Goal: Task Accomplishment & Management: Manage account settings

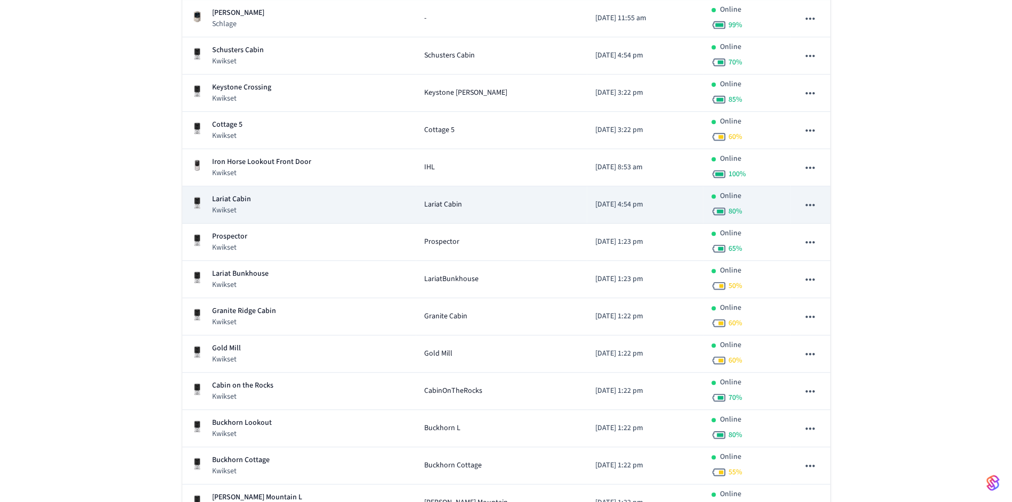
scroll to position [287, 0]
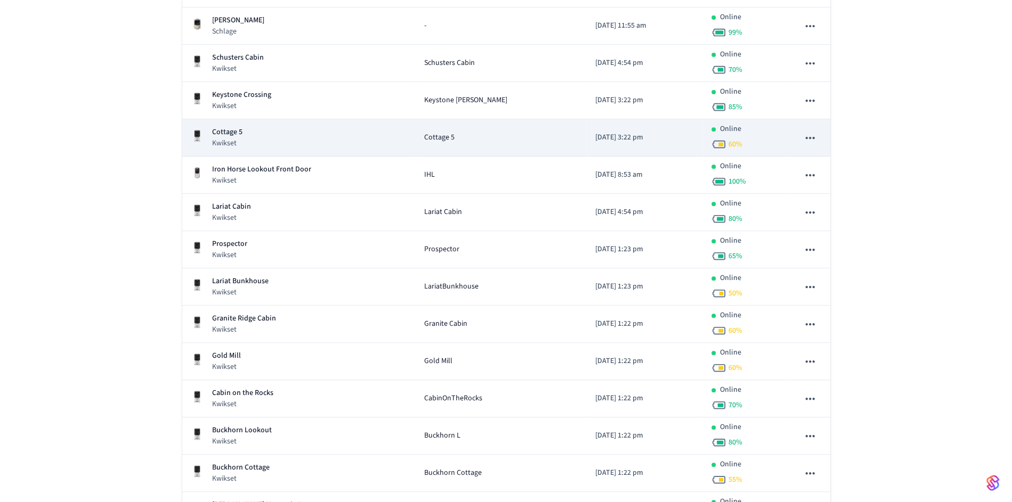
click at [234, 135] on p "Cottage 5" at bounding box center [227, 132] width 30 height 11
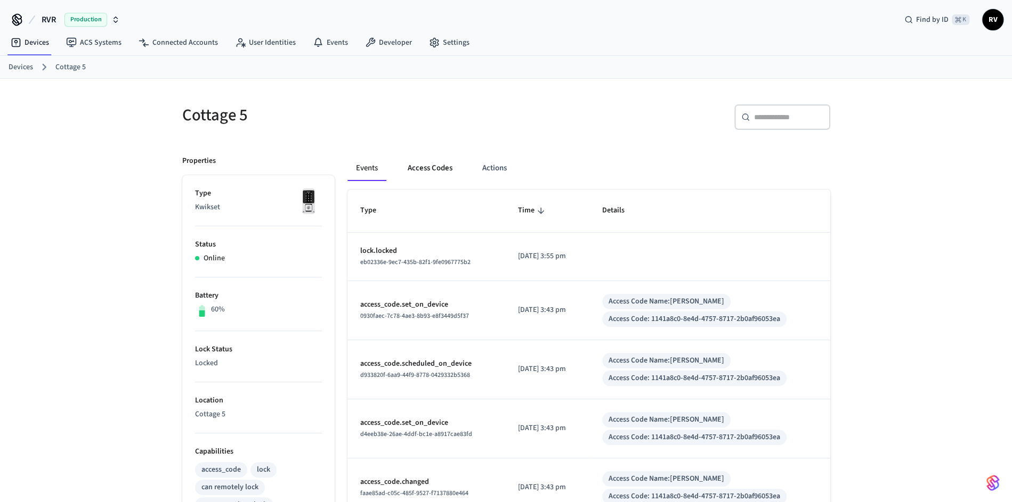
click at [437, 172] on button "Access Codes" at bounding box center [430, 169] width 62 height 26
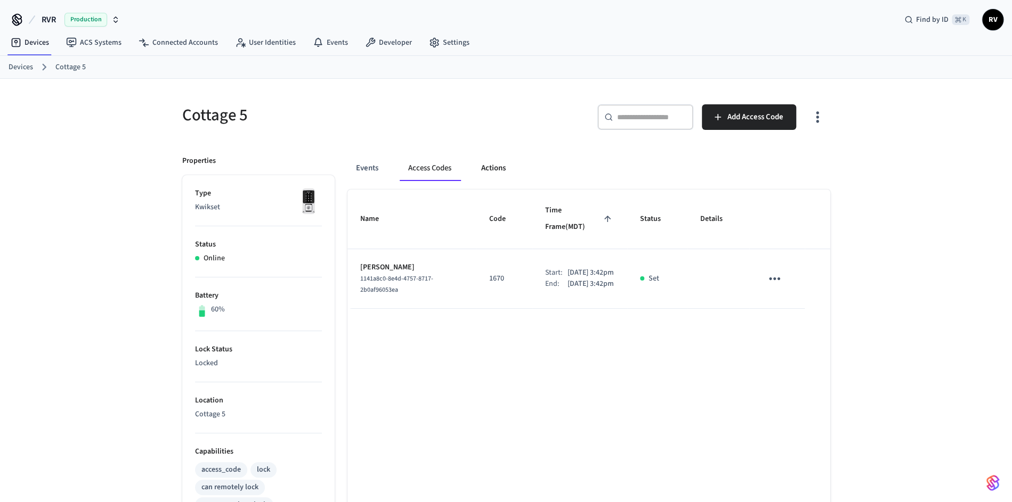
click at [501, 169] on button "Actions" at bounding box center [493, 169] width 42 height 26
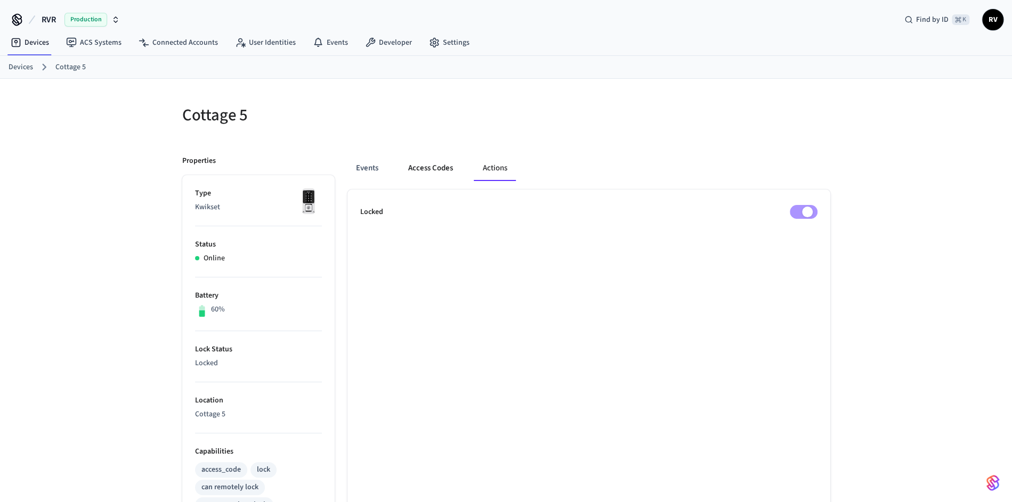
click at [443, 169] on button "Access Codes" at bounding box center [431, 169] width 62 height 26
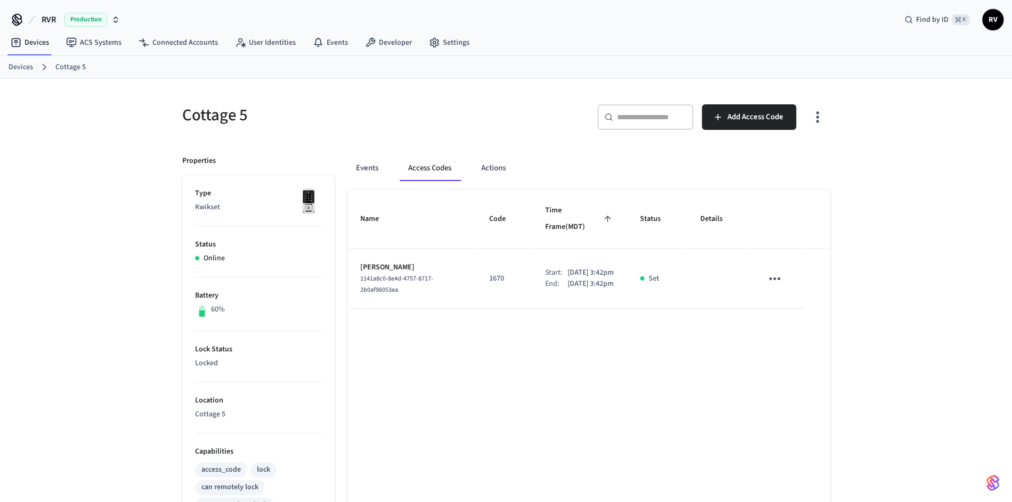
click at [472, 175] on div "Events Access Codes Actions" at bounding box center [588, 169] width 483 height 26
click at [483, 173] on button "Actions" at bounding box center [493, 169] width 42 height 26
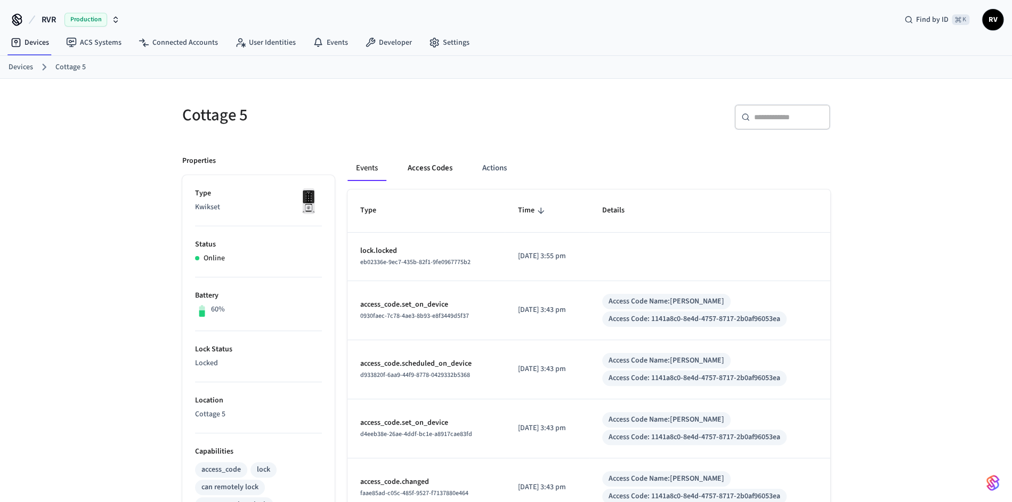
click at [429, 166] on button "Access Codes" at bounding box center [430, 169] width 62 height 26
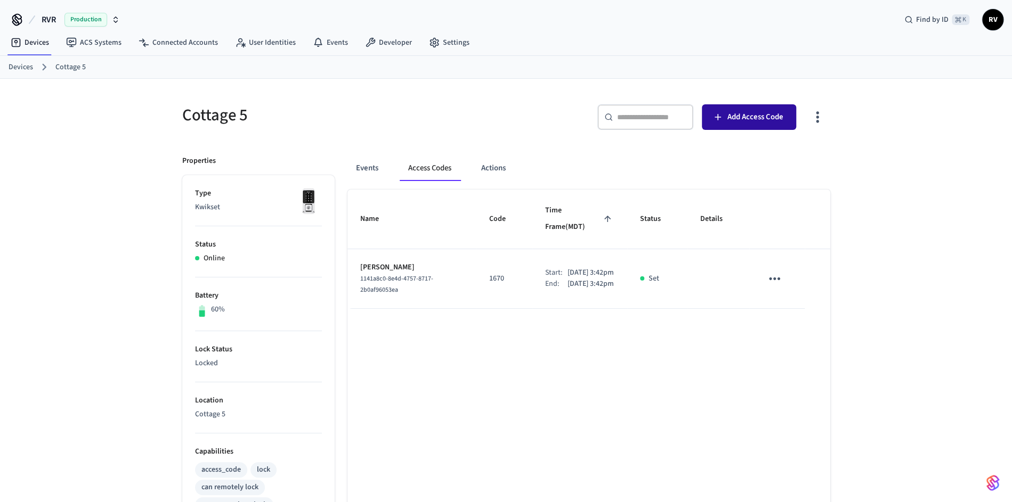
click at [722, 118] on icon "button" at bounding box center [717, 117] width 11 height 11
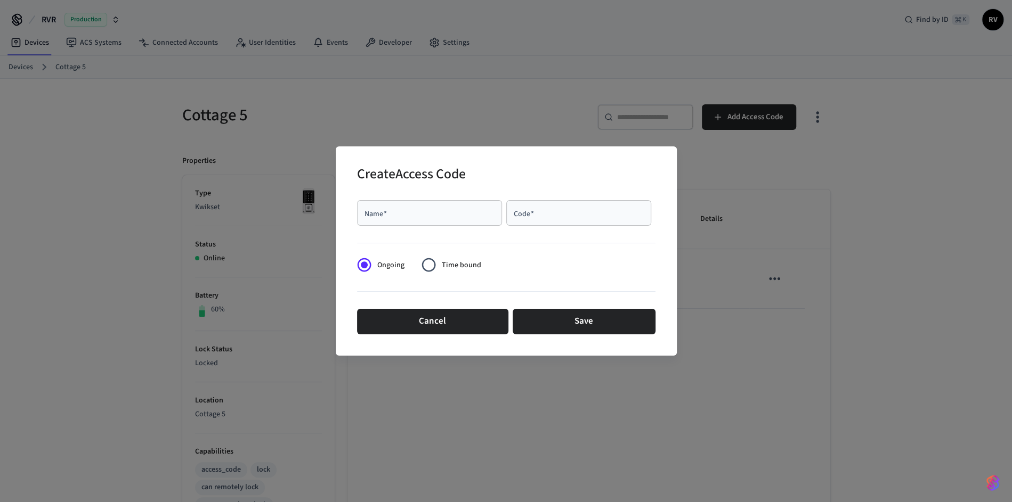
click at [444, 207] on div "Name   *" at bounding box center [429, 213] width 145 height 26
type input "*****"
click at [555, 209] on input "Code   *" at bounding box center [578, 213] width 132 height 11
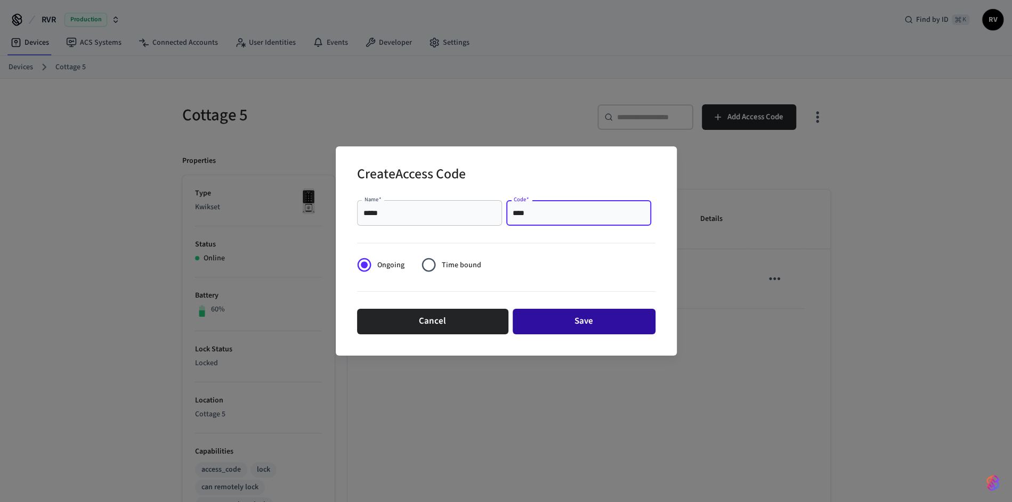
type input "****"
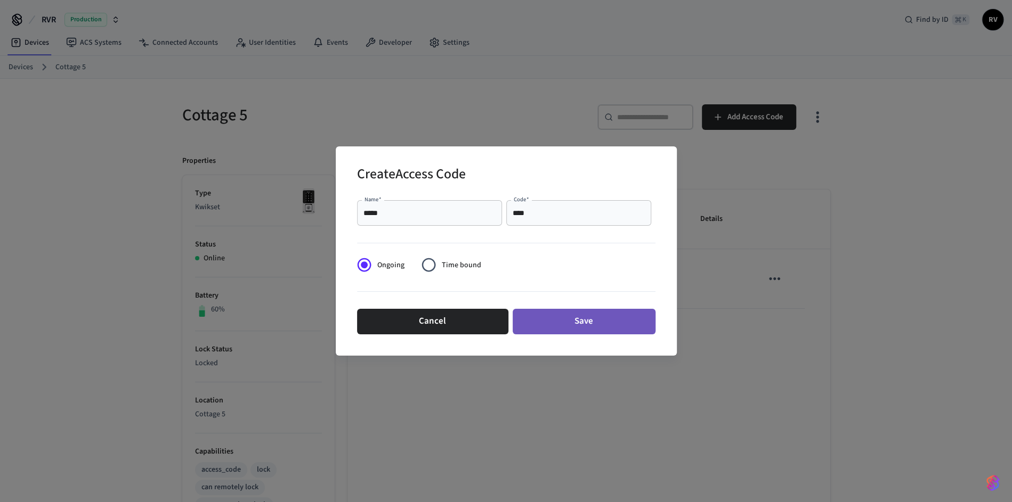
click at [521, 315] on button "Save" at bounding box center [583, 322] width 143 height 26
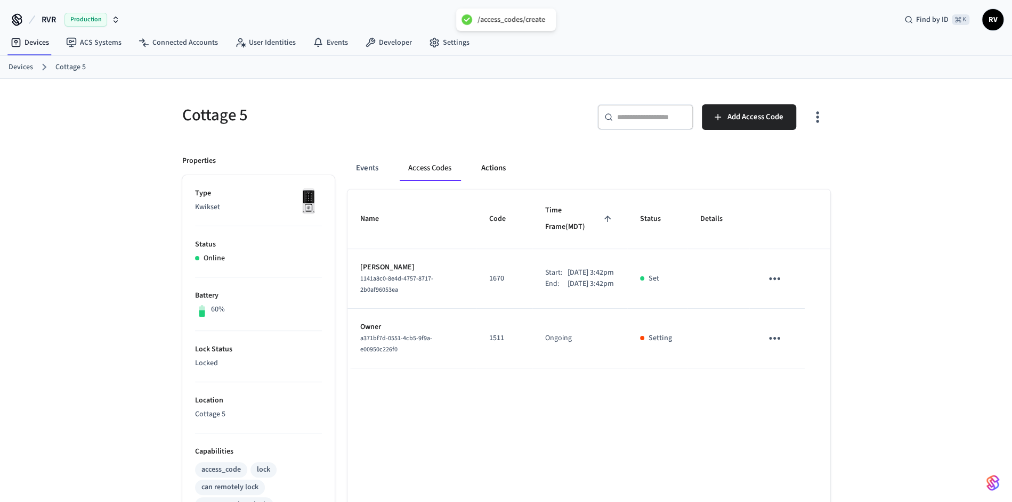
click at [497, 173] on button "Actions" at bounding box center [493, 169] width 42 height 26
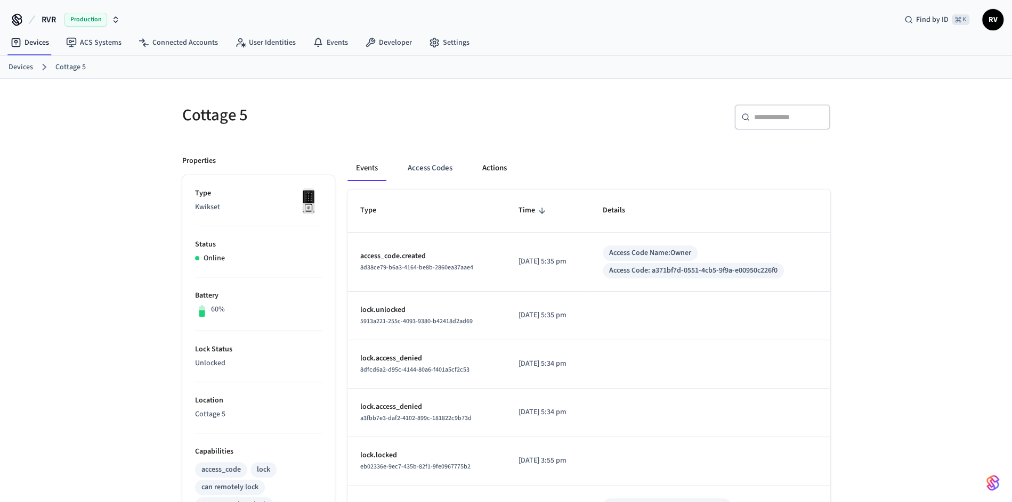
click at [496, 167] on button "Actions" at bounding box center [495, 169] width 42 height 26
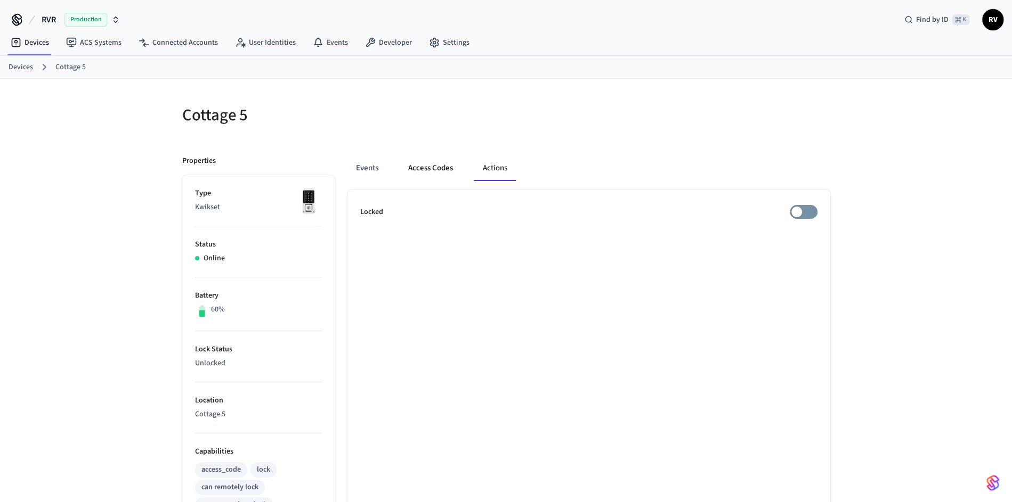
click at [432, 161] on button "Access Codes" at bounding box center [431, 169] width 62 height 26
